Goal: Task Accomplishment & Management: Use online tool/utility

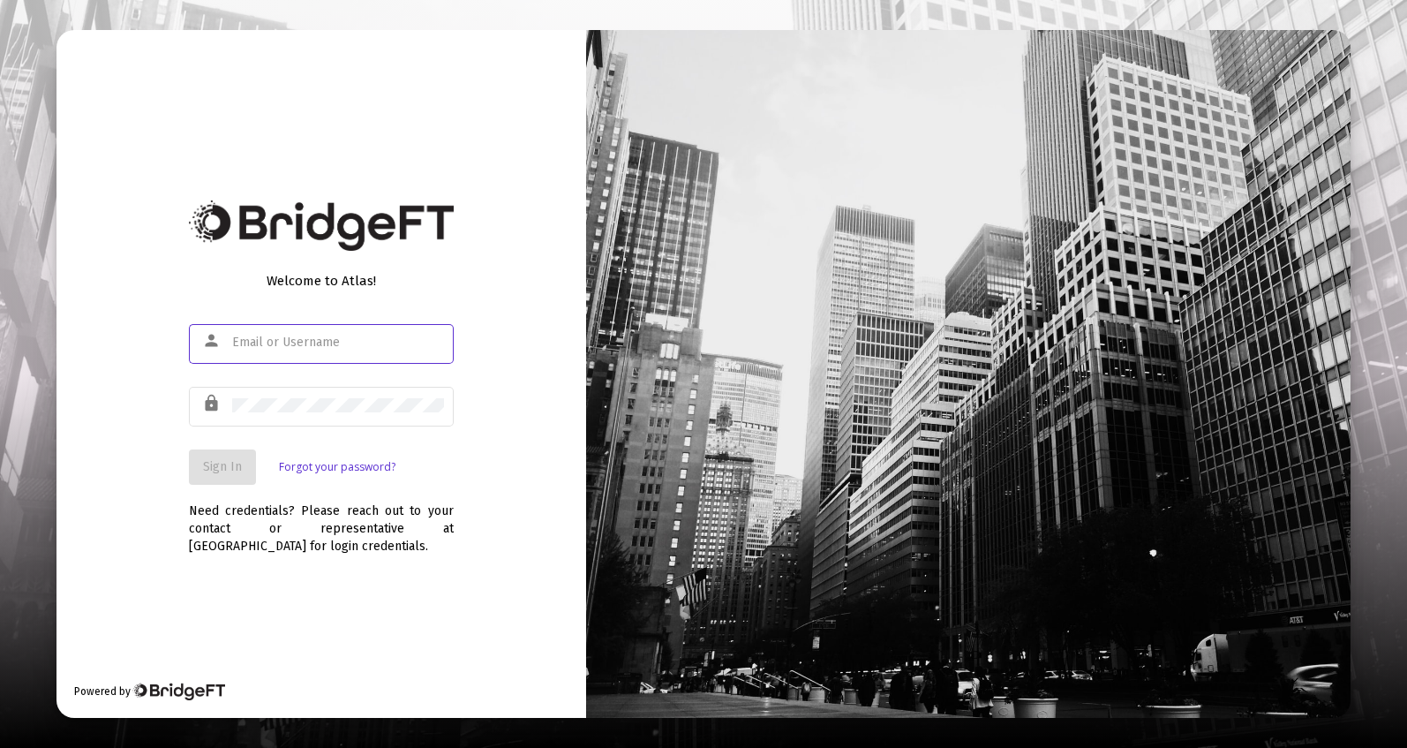
type input "[PERSON_NAME][EMAIL_ADDRESS][DOMAIN_NAME]"
click at [225, 456] on button "Sign In" at bounding box center [222, 466] width 67 height 35
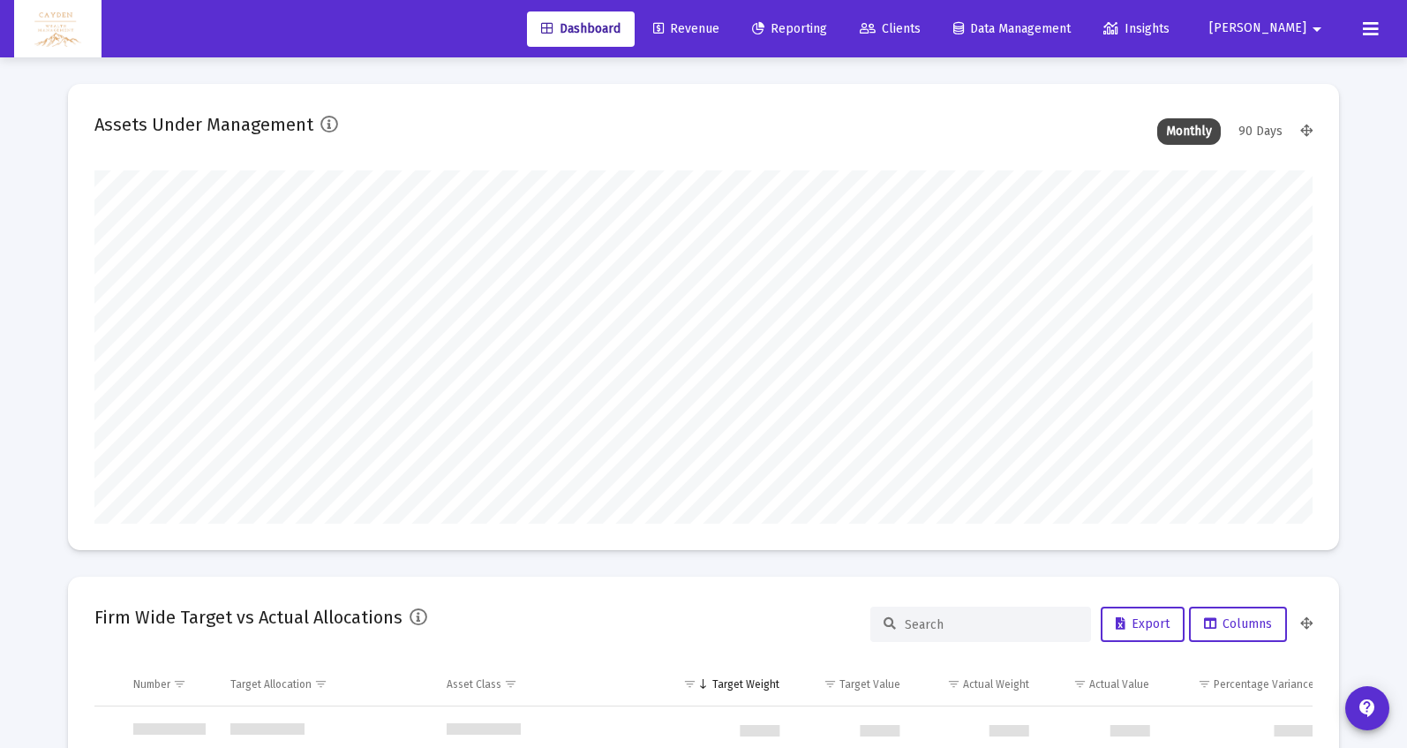
scroll to position [353, 656]
type input "5280-01-01"
type input "[DATE]"
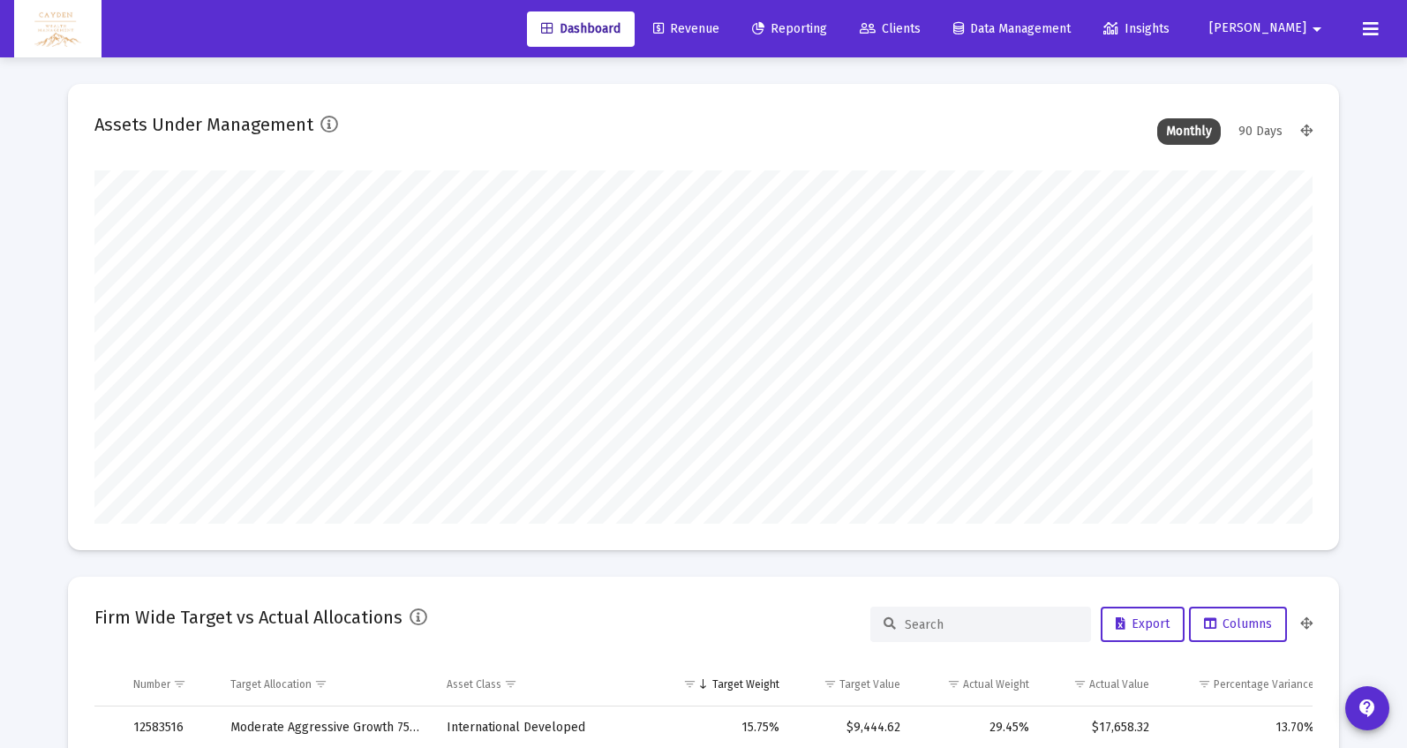
scroll to position [353, 569]
click at [827, 34] on span "Reporting" at bounding box center [789, 28] width 75 height 15
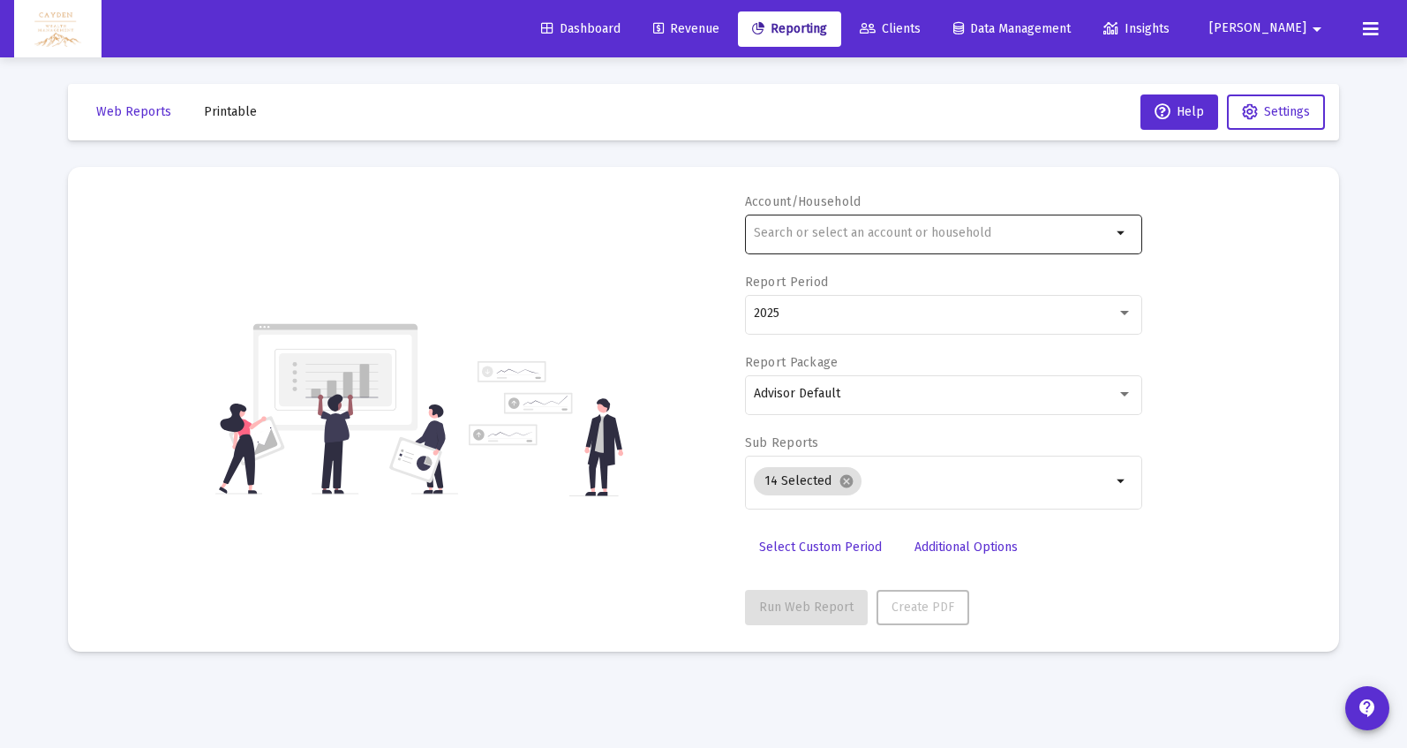
click at [803, 218] on div at bounding box center [932, 232] width 357 height 43
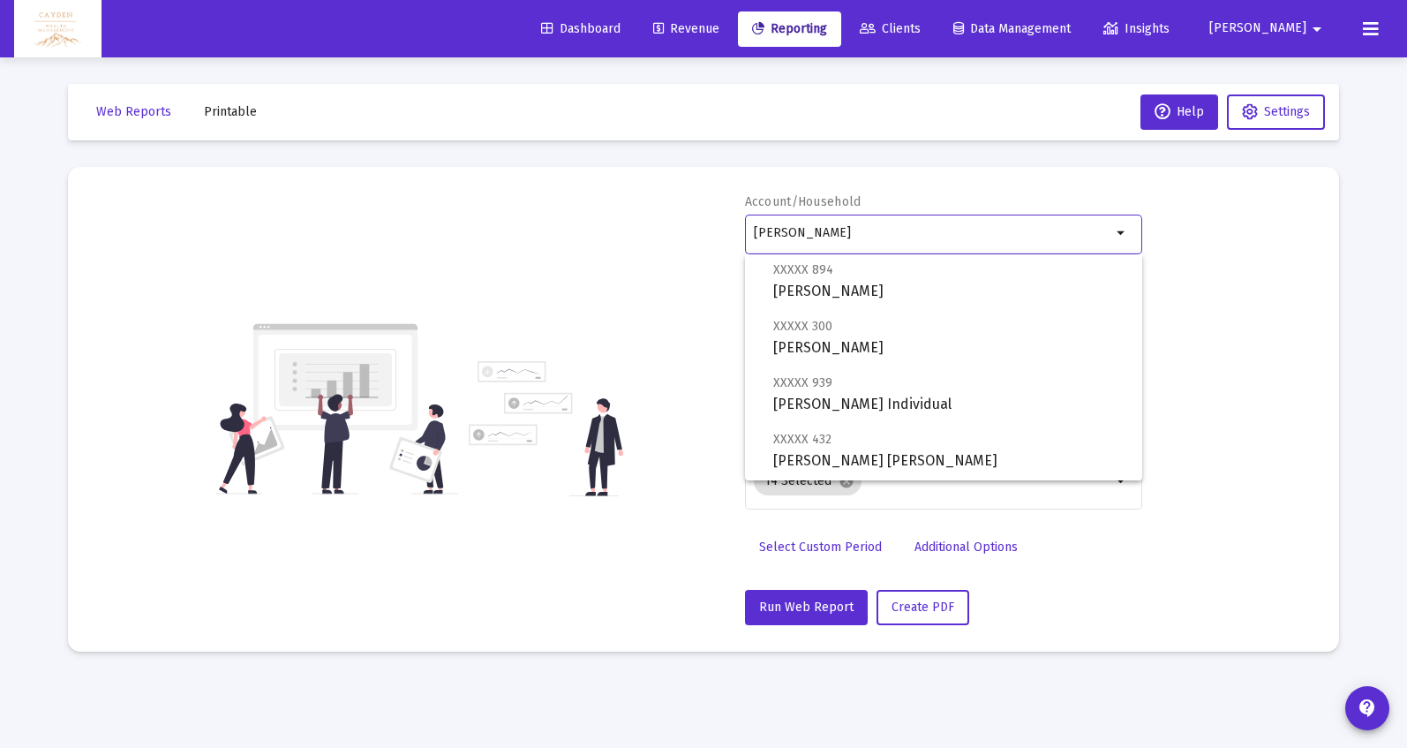
scroll to position [268, 0]
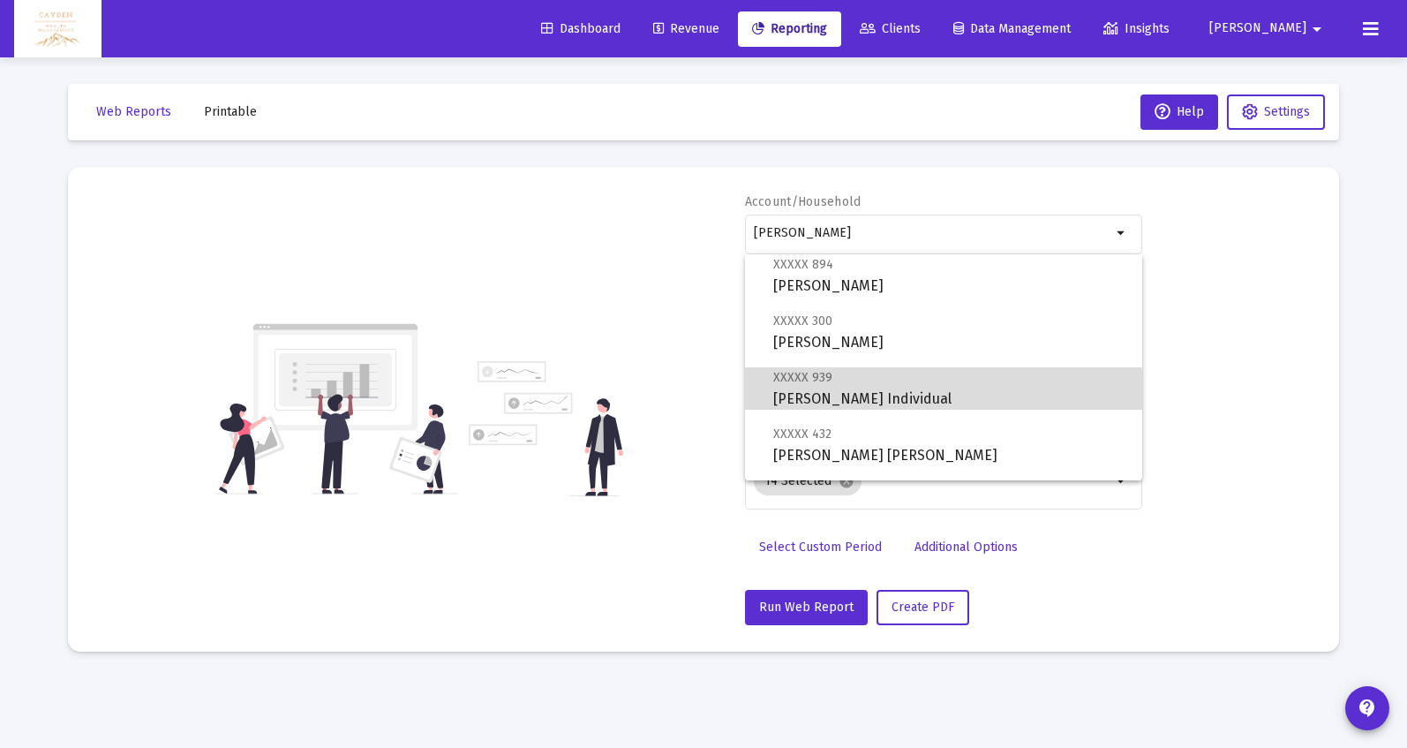
click at [873, 402] on span "XXXXX 939 [PERSON_NAME] Individual" at bounding box center [950, 387] width 355 height 43
type input "[PERSON_NAME] Individual"
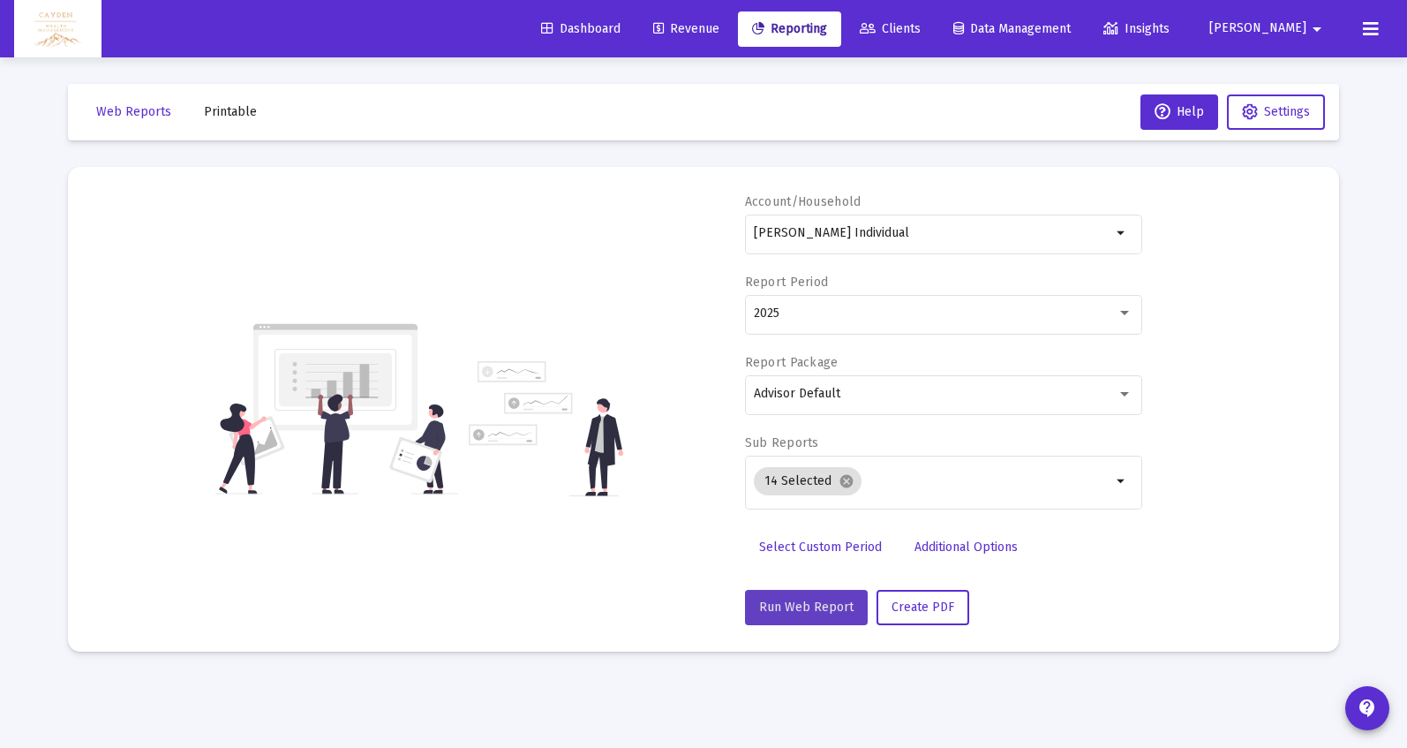
click at [806, 612] on span "Run Web Report" at bounding box center [806, 606] width 94 height 15
select select "View all"
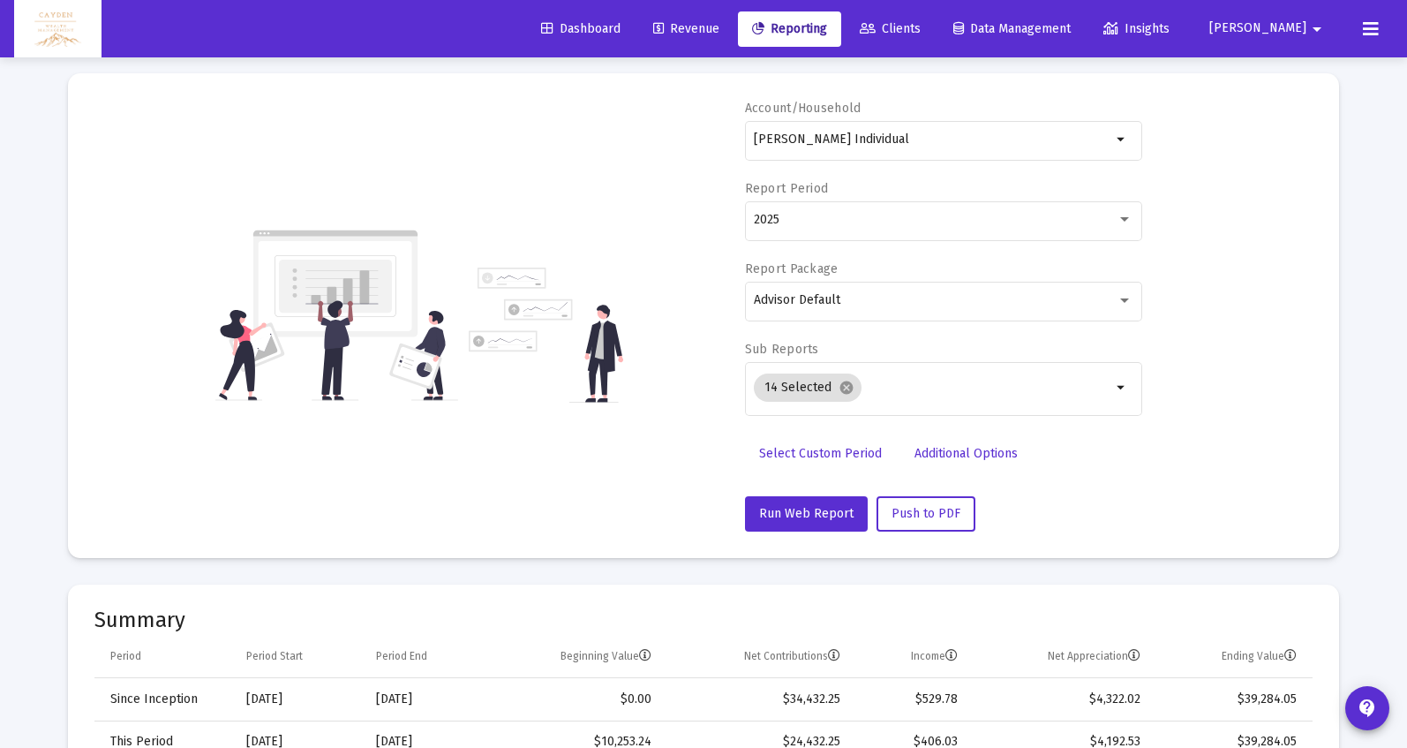
scroll to position [91, 0]
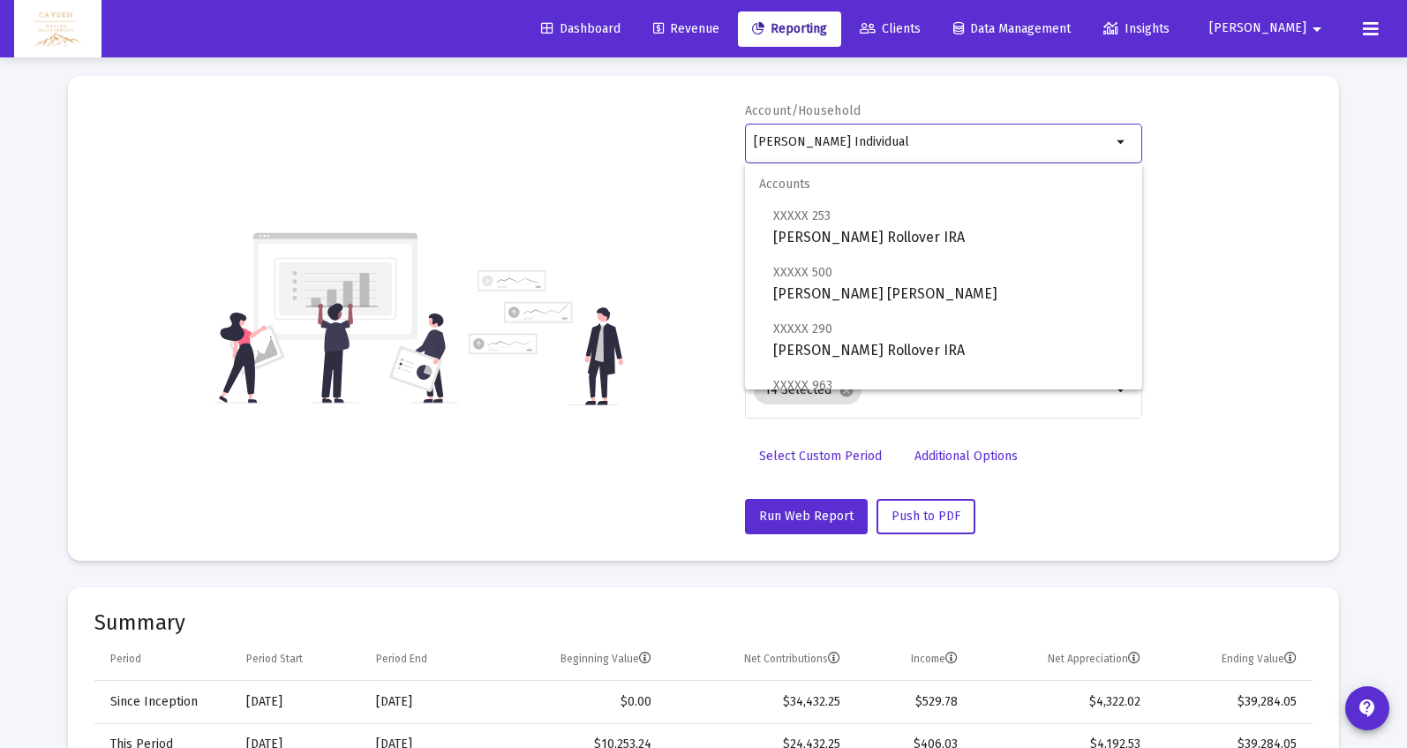
click at [849, 143] on input "[PERSON_NAME] Individual" at bounding box center [932, 142] width 357 height 14
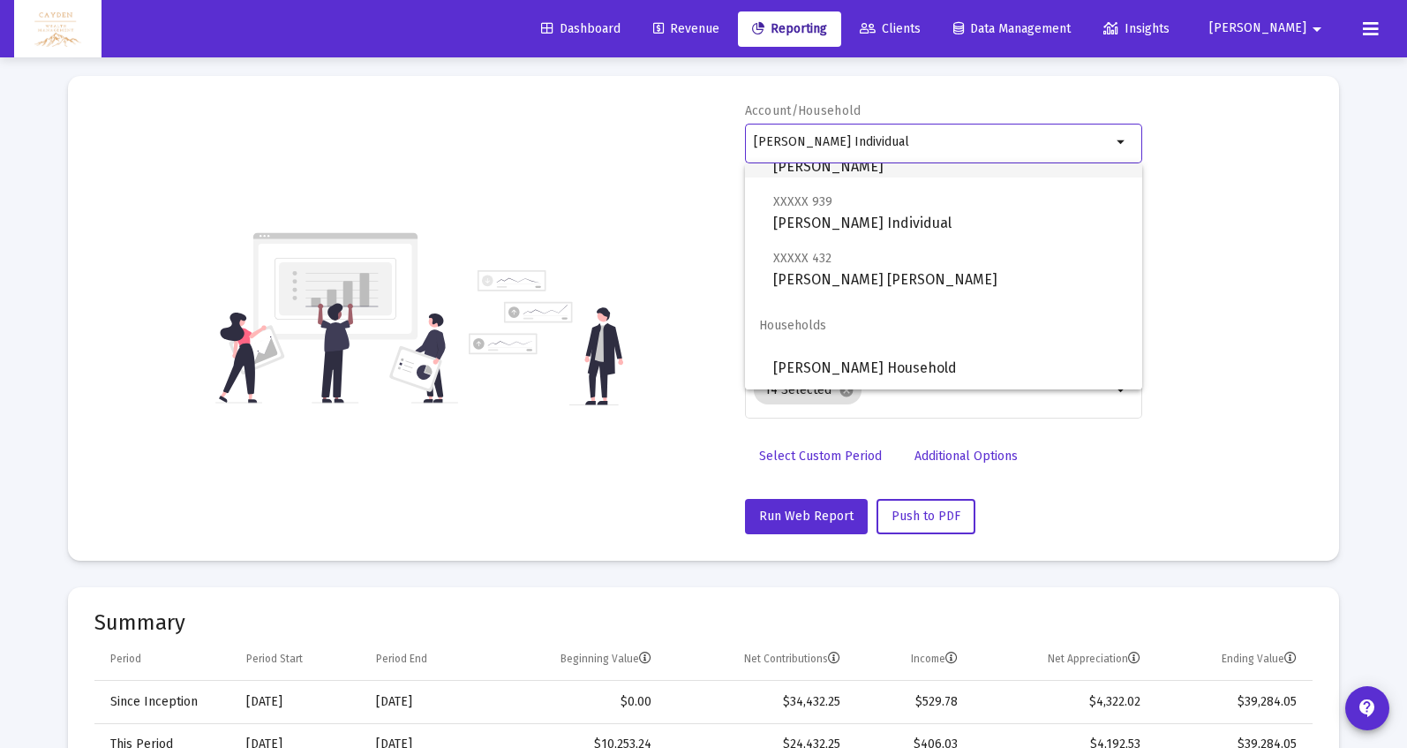
scroll to position [0, 0]
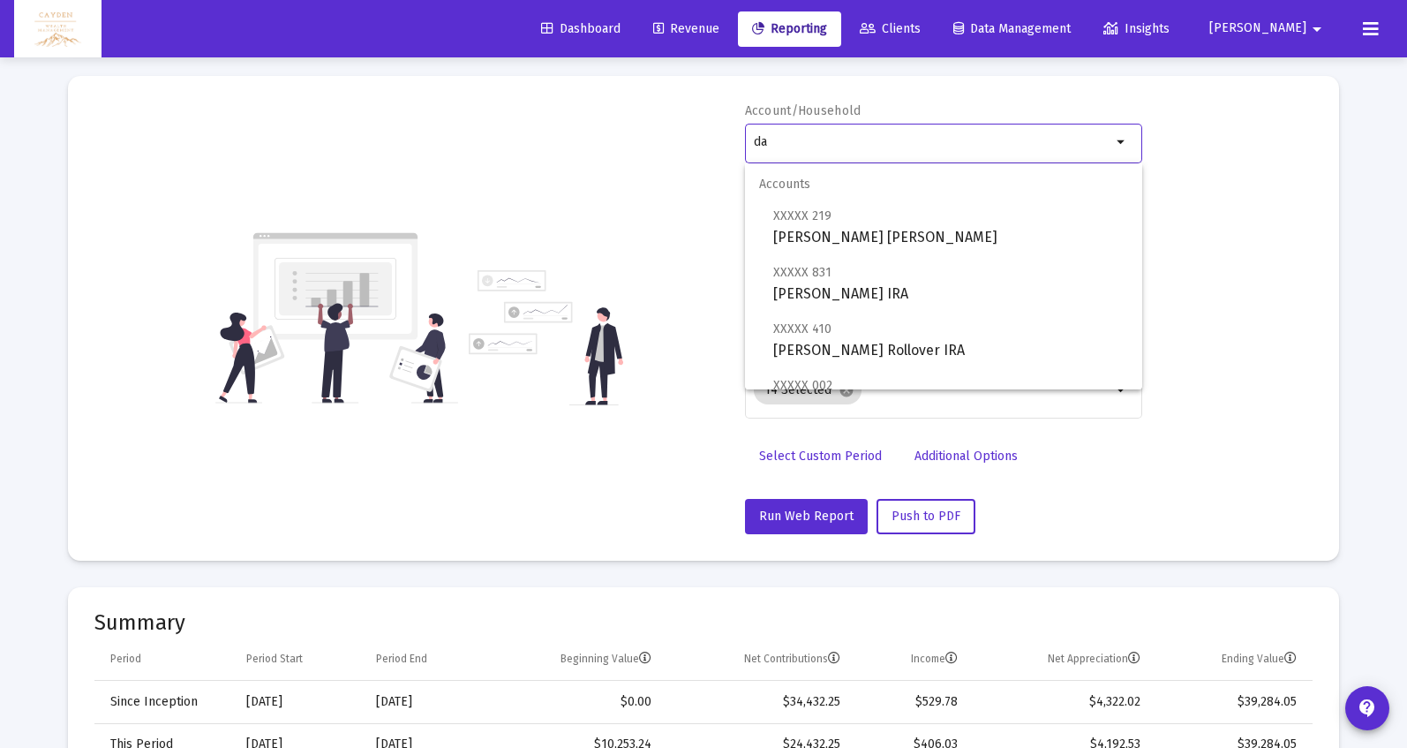
type input "d"
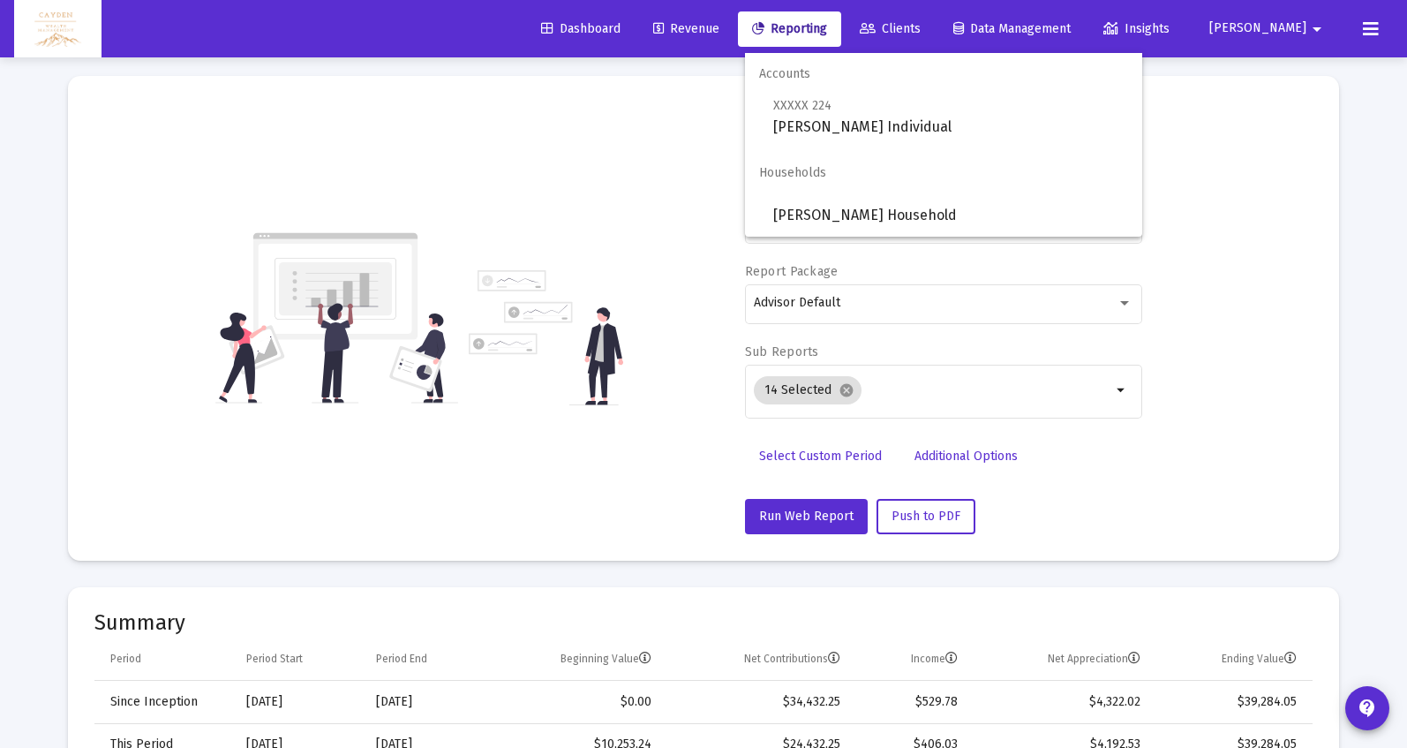
scroll to position [237, 0]
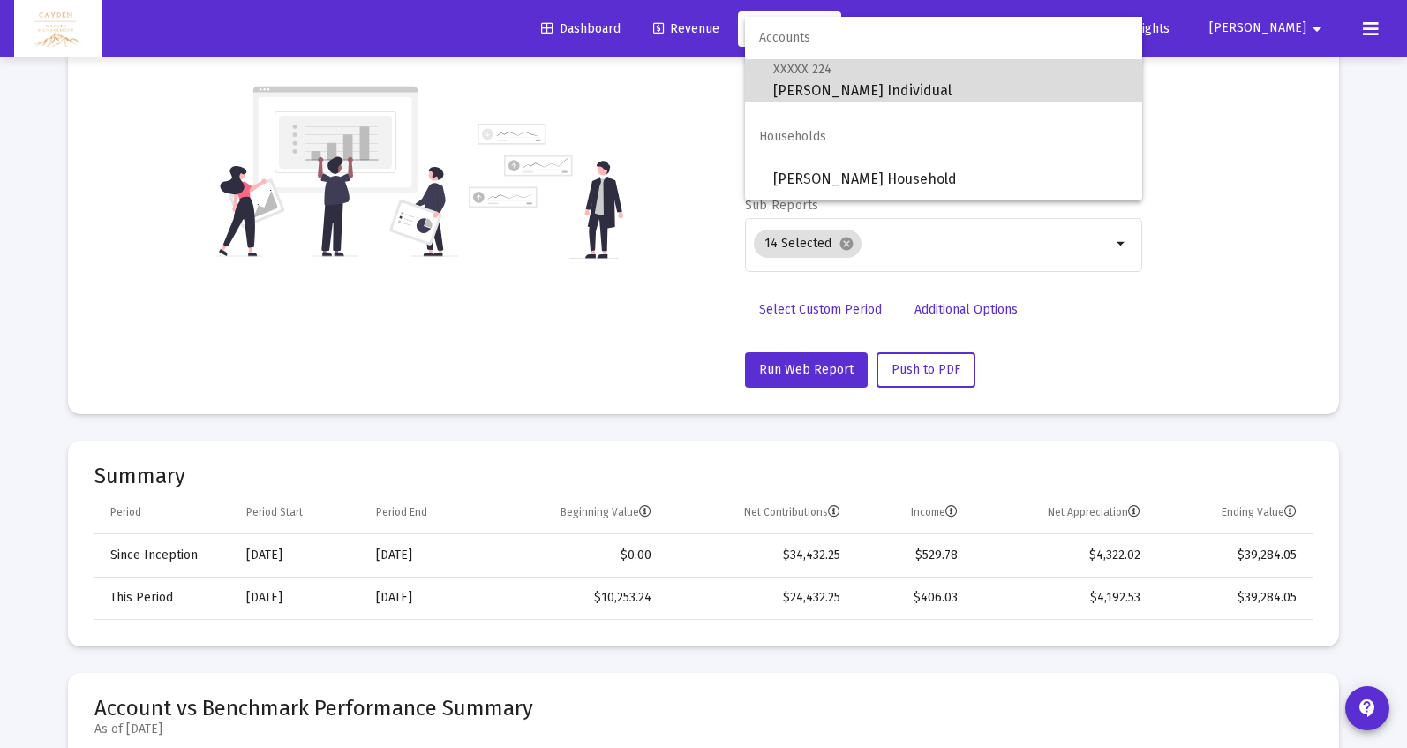
click at [845, 94] on span "XXXXX 224 [PERSON_NAME] Individual" at bounding box center [950, 79] width 355 height 43
type input "[PERSON_NAME] Individual"
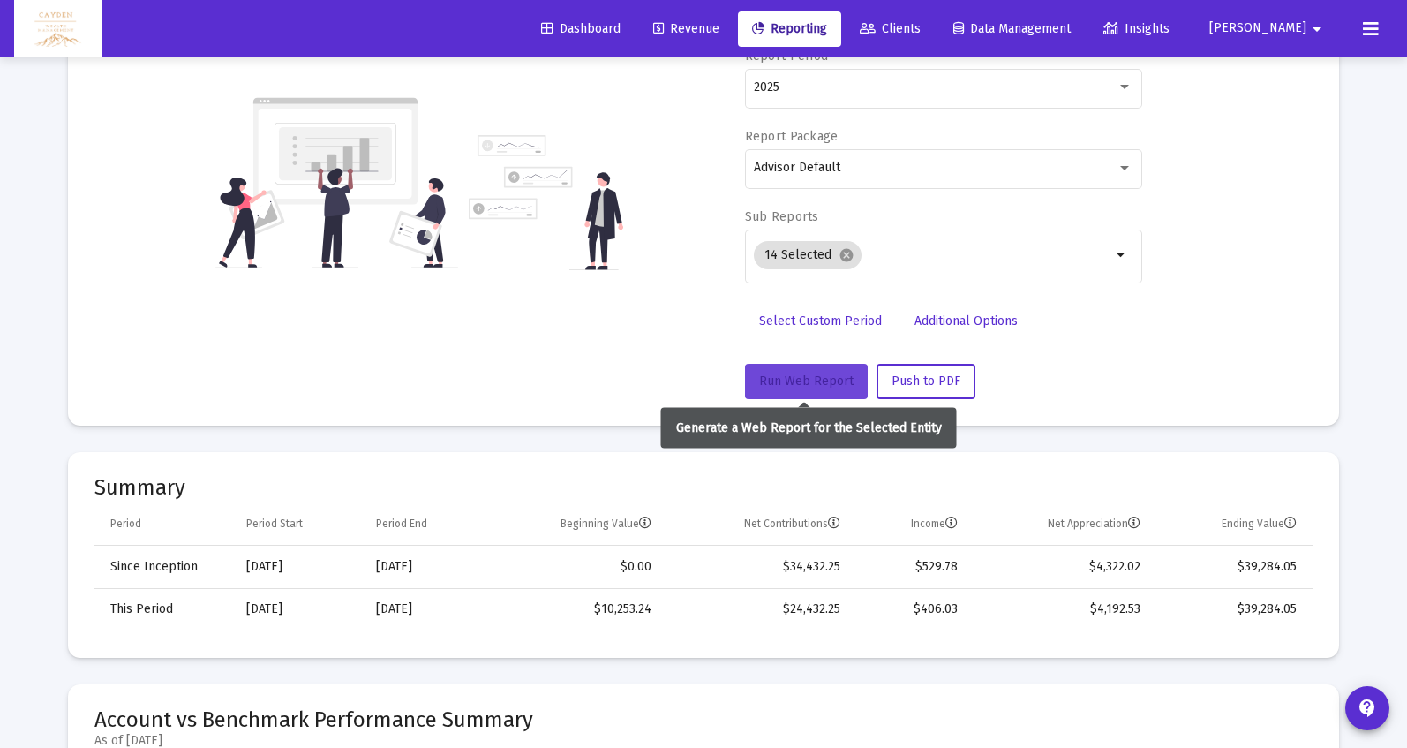
click at [826, 372] on button "Run Web Report" at bounding box center [806, 381] width 123 height 35
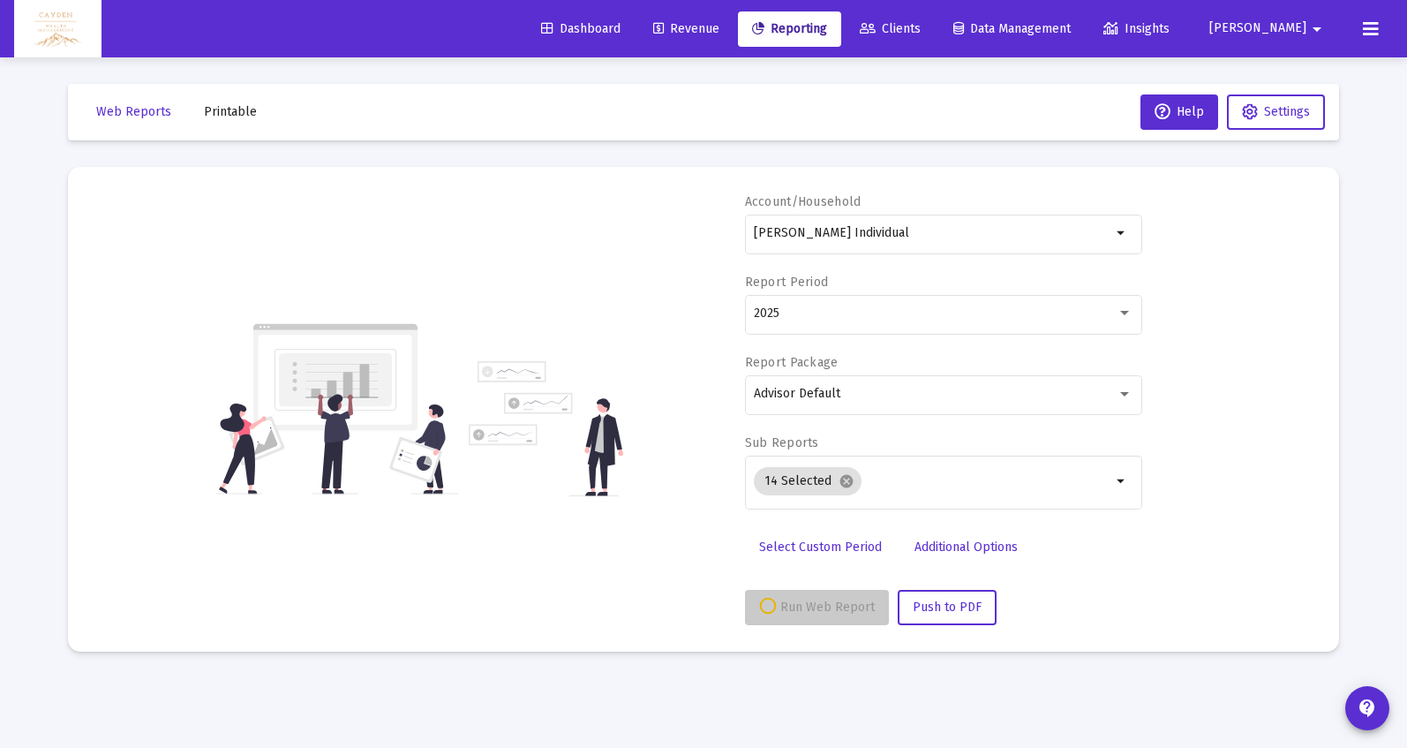
scroll to position [0, 0]
select select "View all"
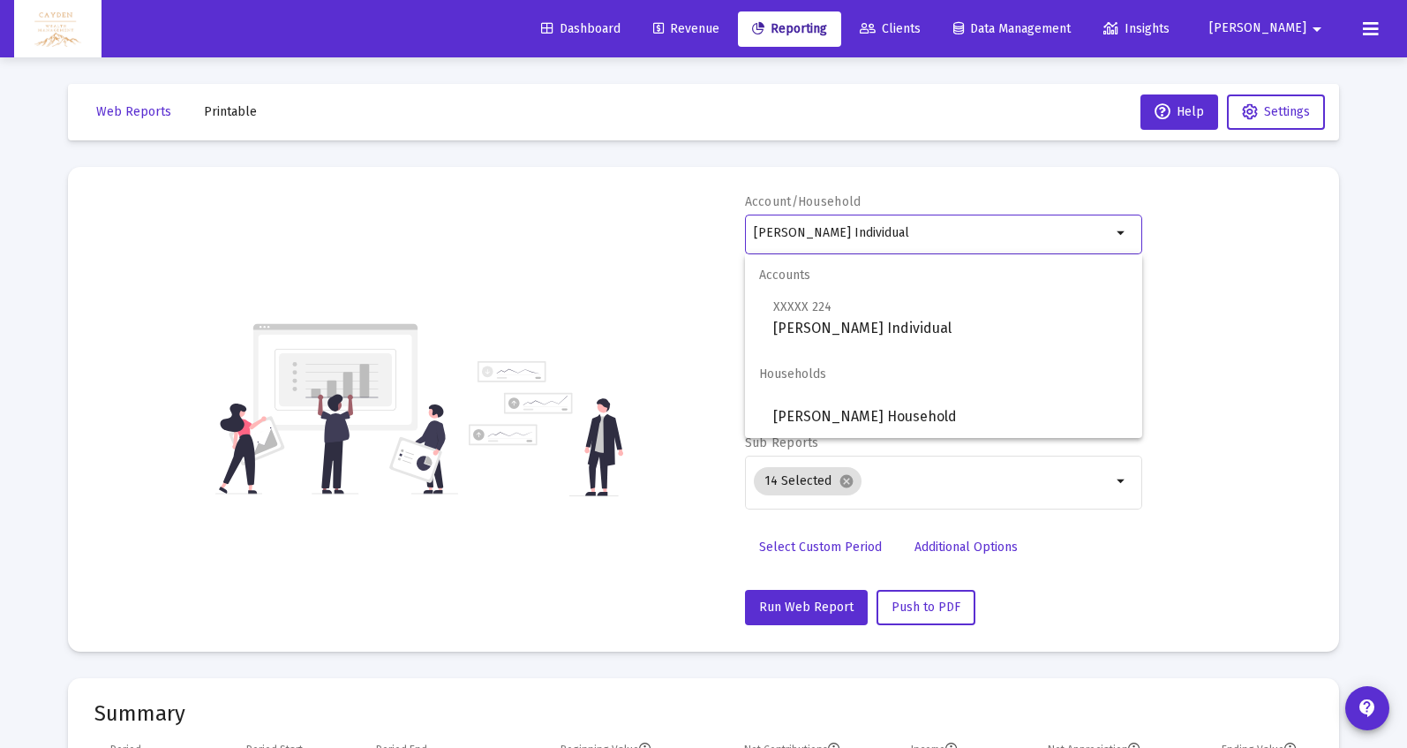
click at [853, 237] on input "[PERSON_NAME] Individual" at bounding box center [932, 233] width 357 height 14
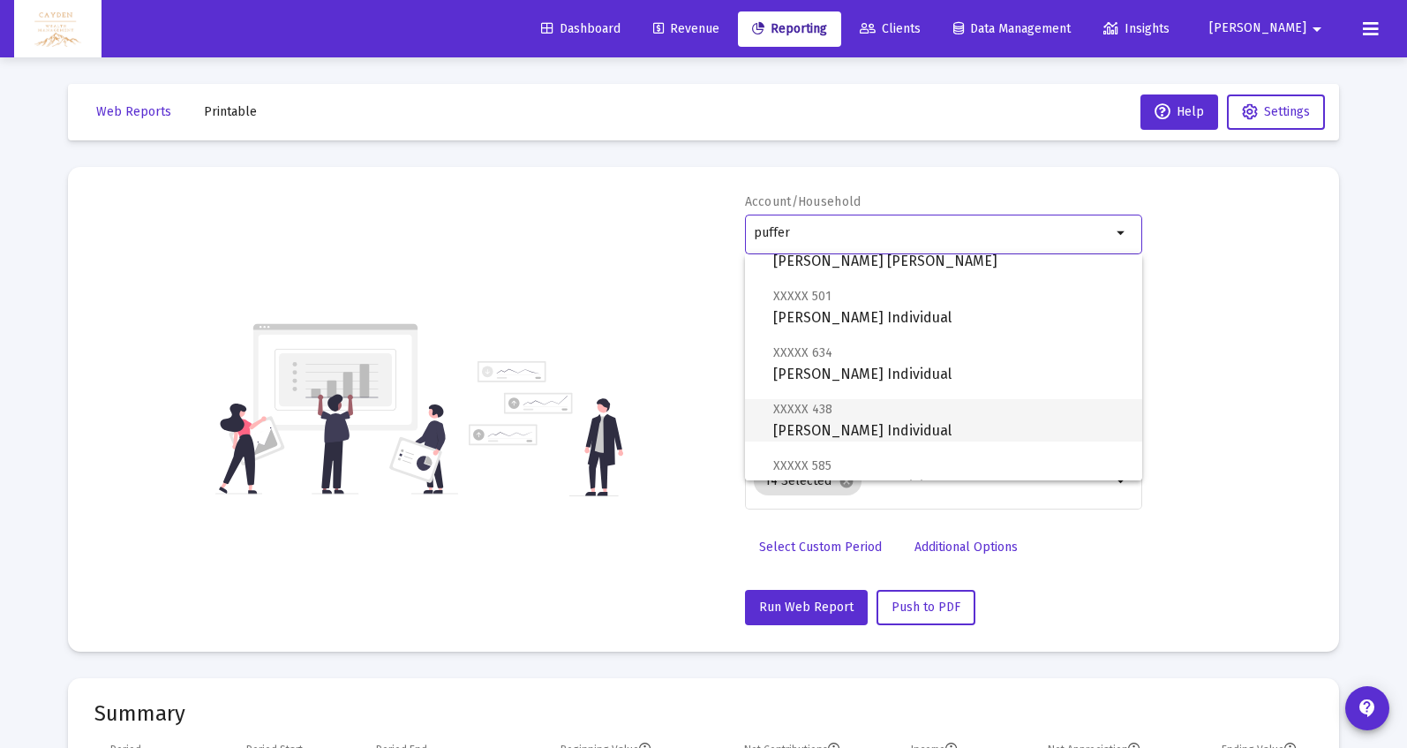
scroll to position [297, 0]
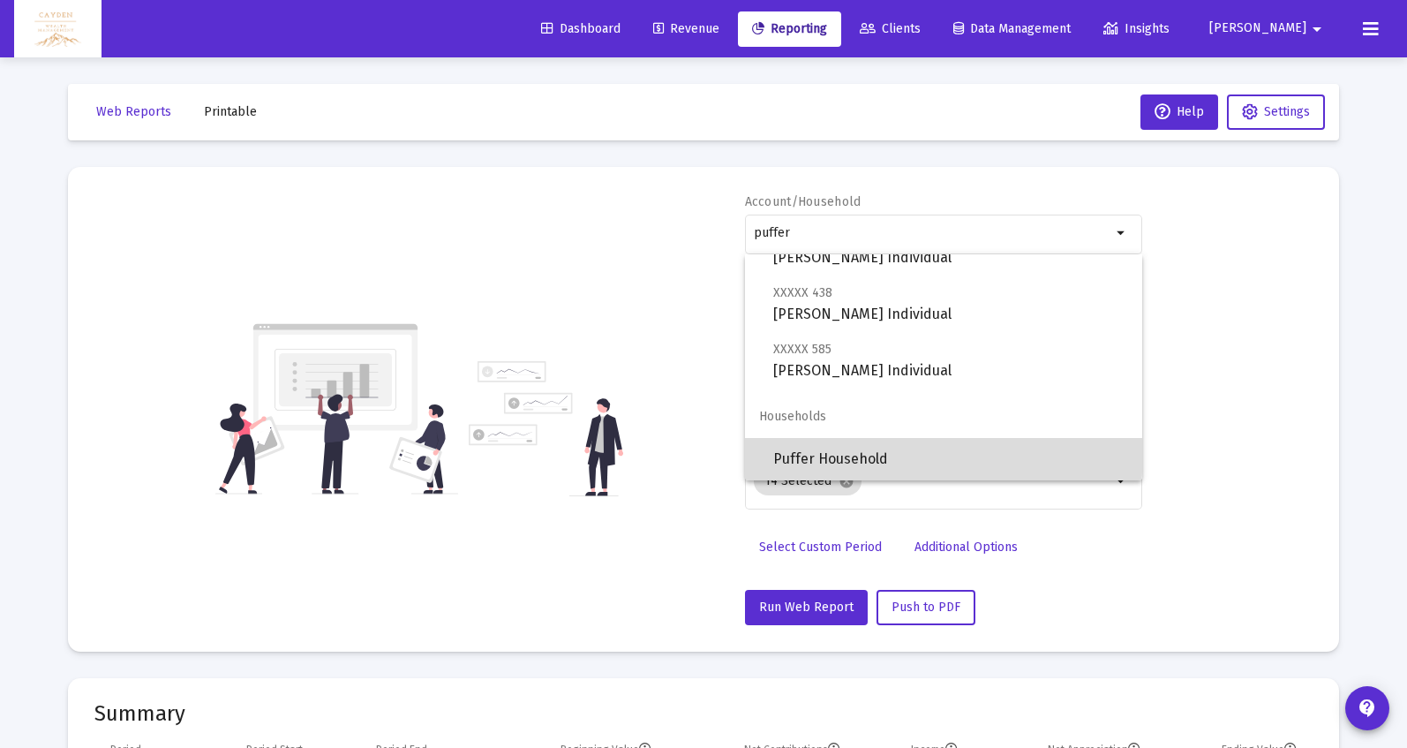
click at [928, 455] on span "Puffer Household" at bounding box center [950, 459] width 355 height 42
type input "Puffer Household"
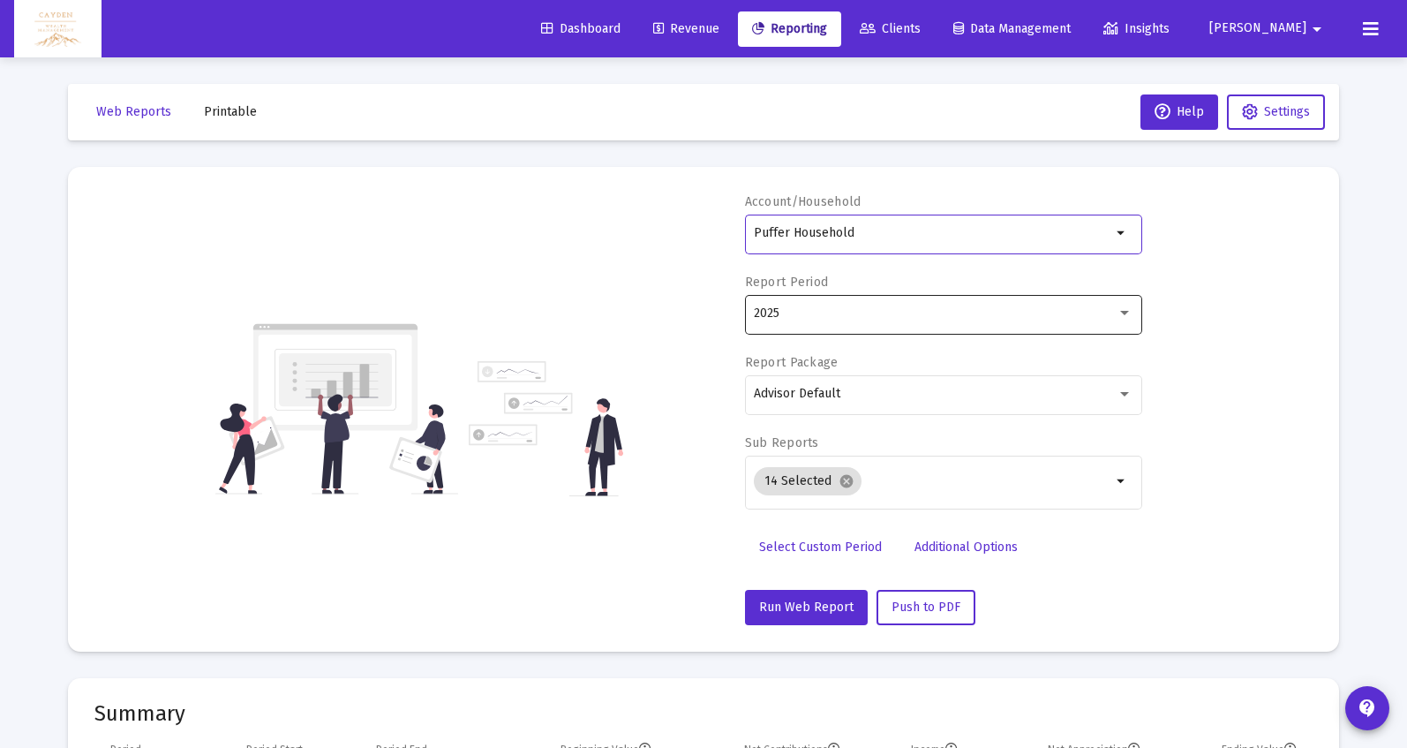
click at [900, 329] on div "2025" at bounding box center [943, 312] width 379 height 43
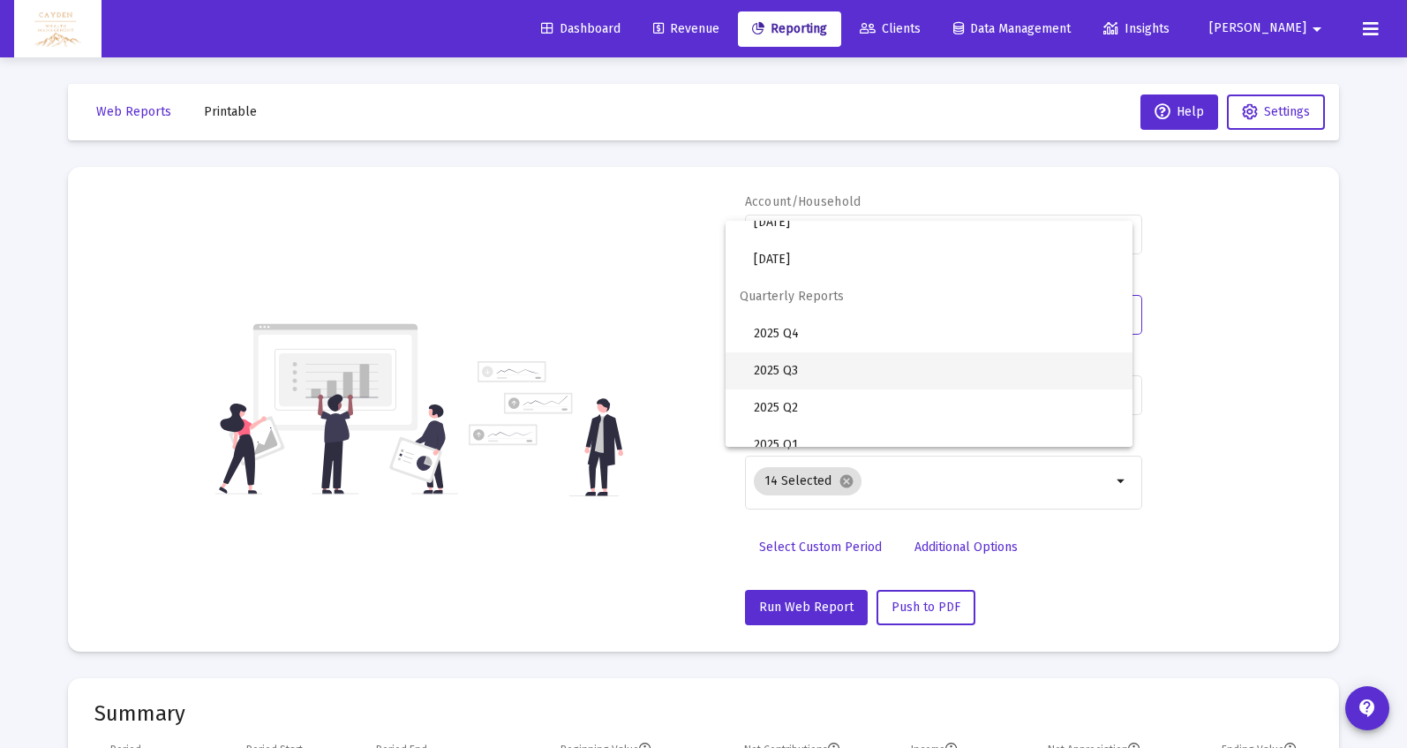
click at [882, 381] on span "2025 Q3" at bounding box center [936, 370] width 364 height 37
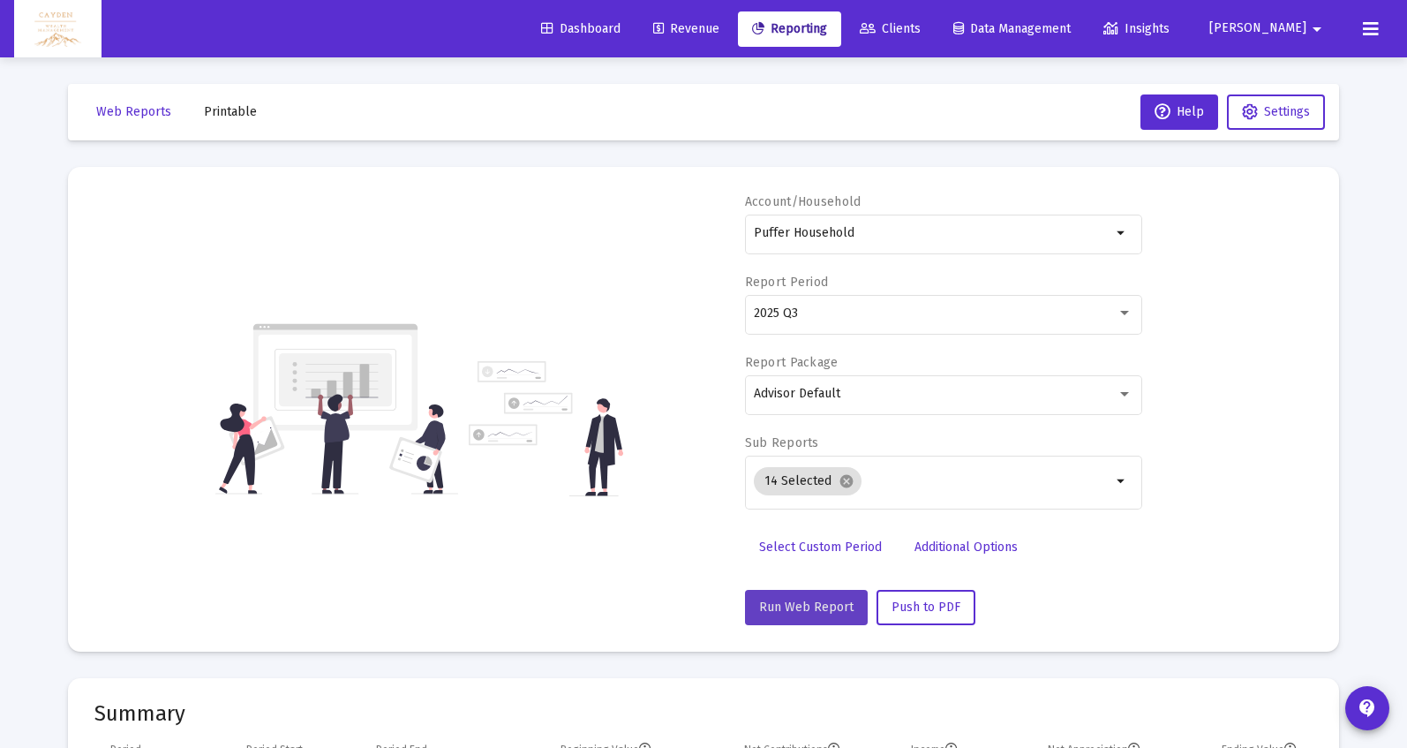
click at [820, 618] on button "Run Web Report" at bounding box center [806, 607] width 123 height 35
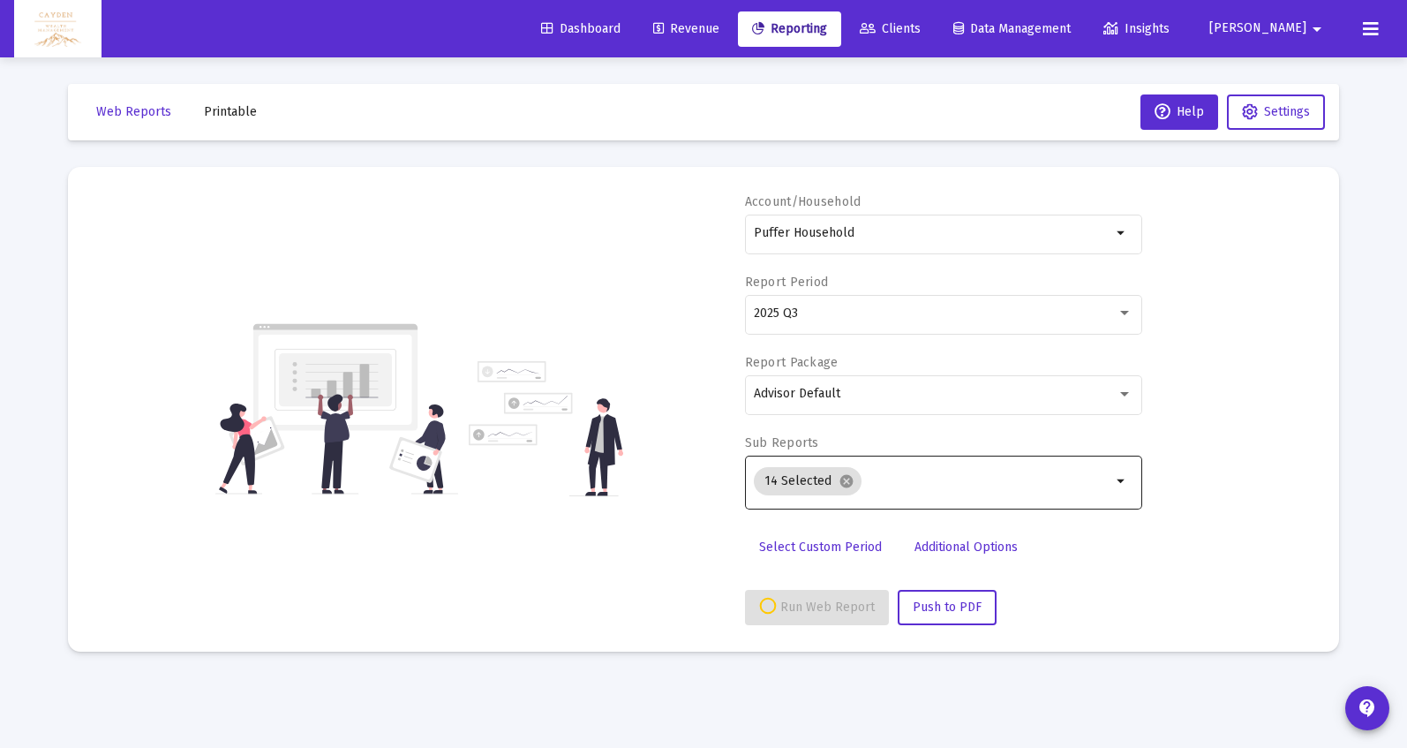
select select "View all"
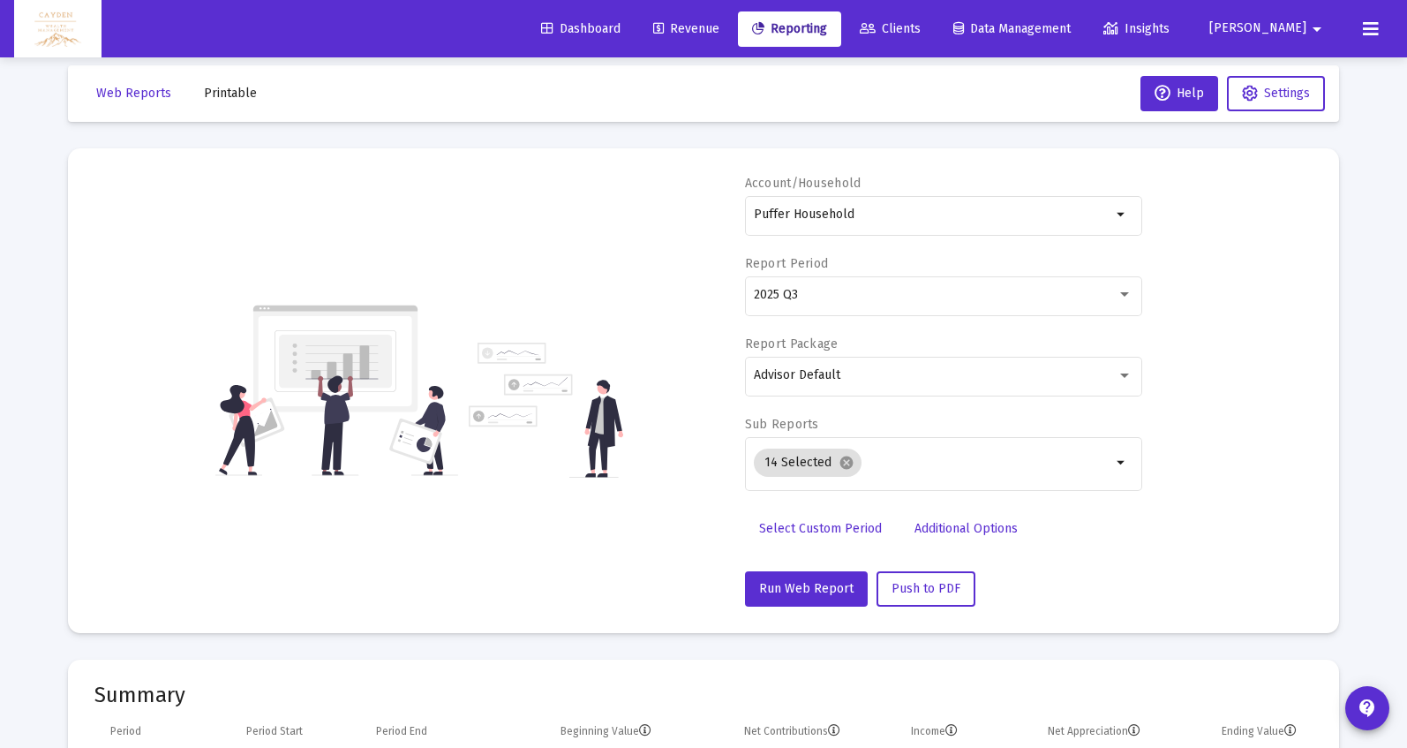
scroll to position [0, 0]
